Goal: Transaction & Acquisition: Purchase product/service

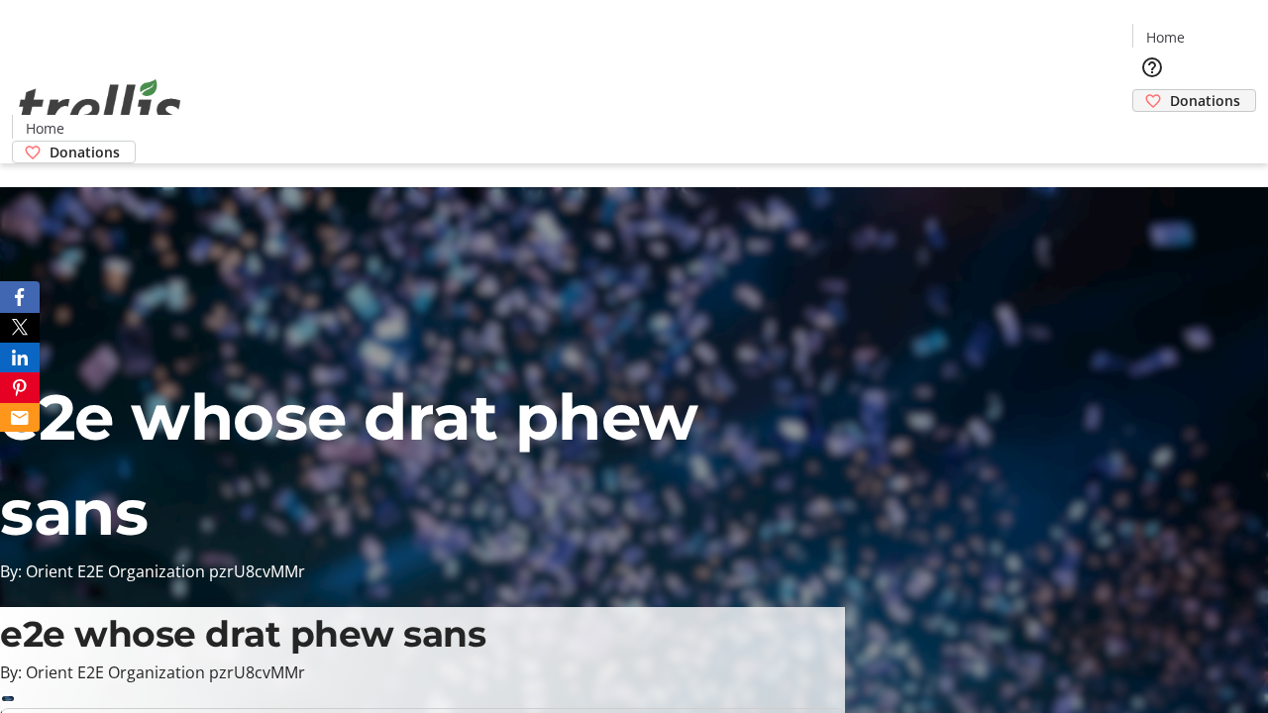
click at [1170, 90] on span "Donations" at bounding box center [1205, 100] width 70 height 21
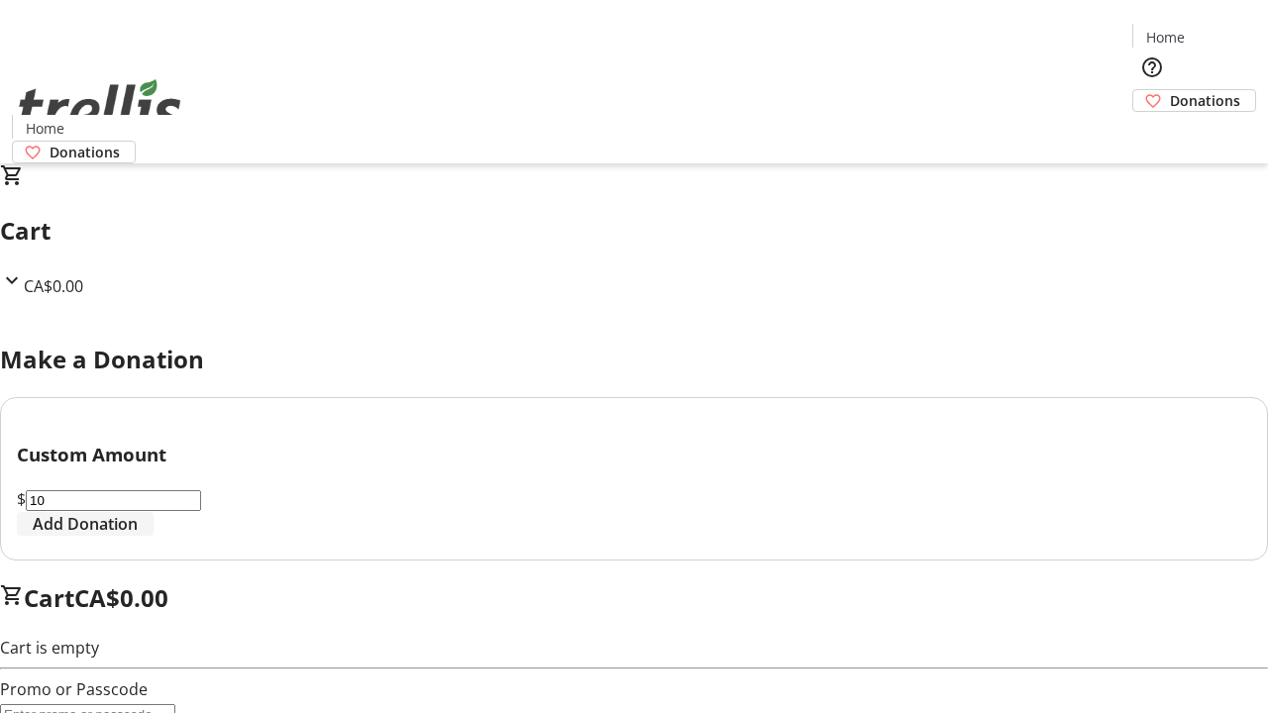
click at [138, 536] on span "Add Donation" at bounding box center [85, 524] width 105 height 24
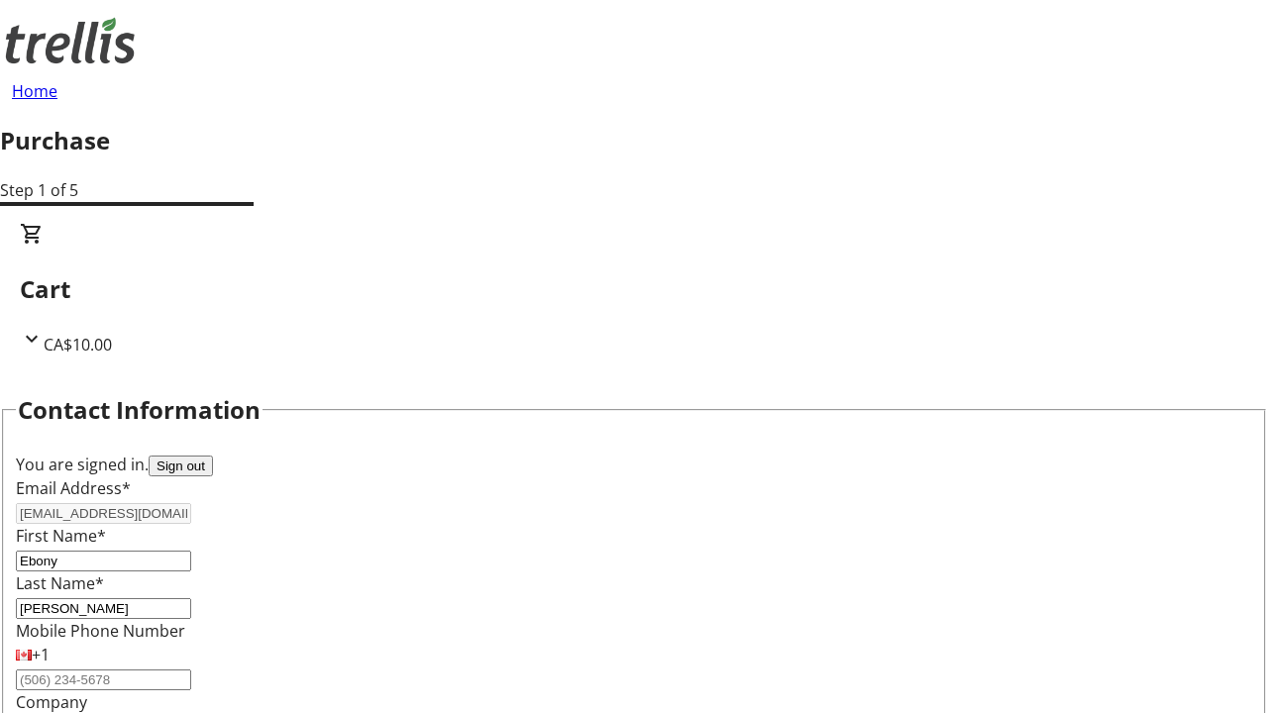
select select "CA"
select select "BC"
type input "Kelowna"
type input "V1Y 0C2"
